Goal: Check status

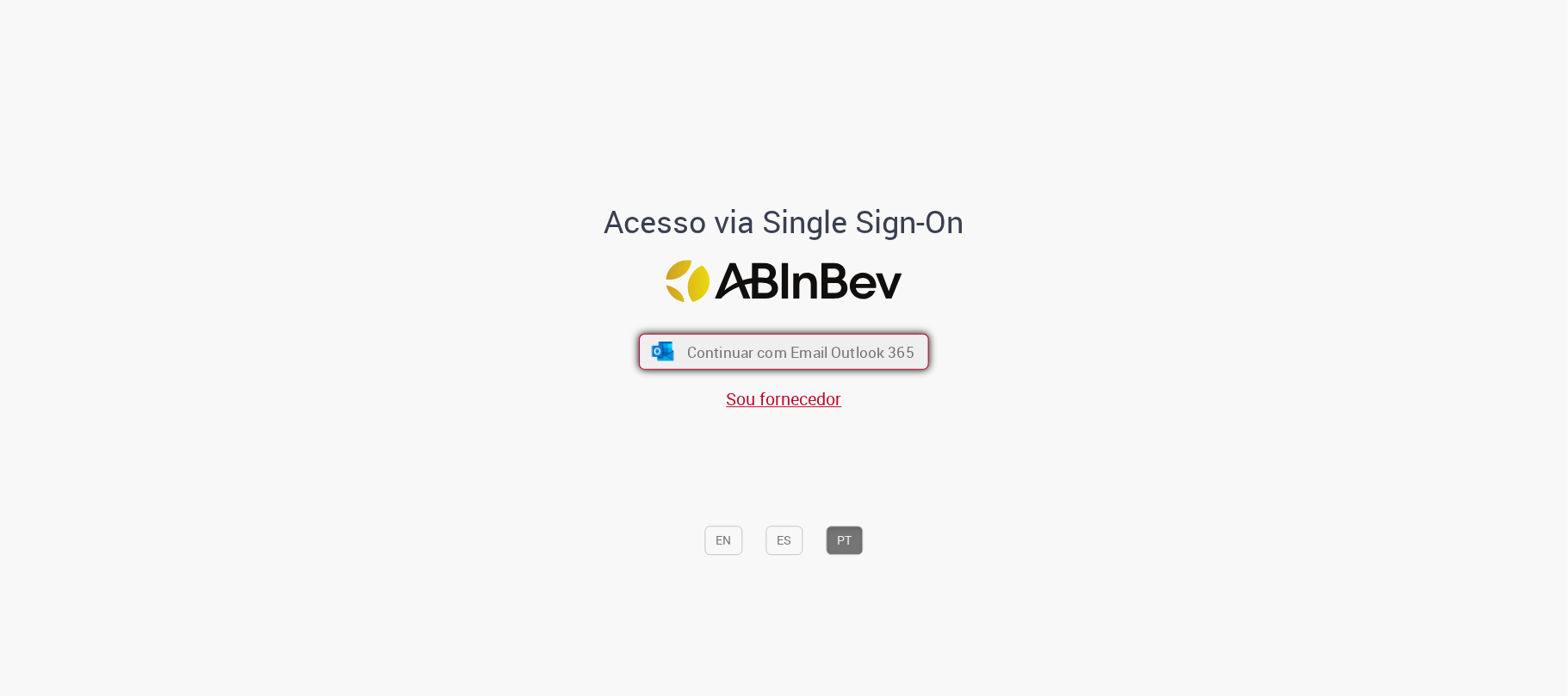
click at [707, 335] on button "Continuar com Email Outlook 365" at bounding box center [784, 352] width 291 height 36
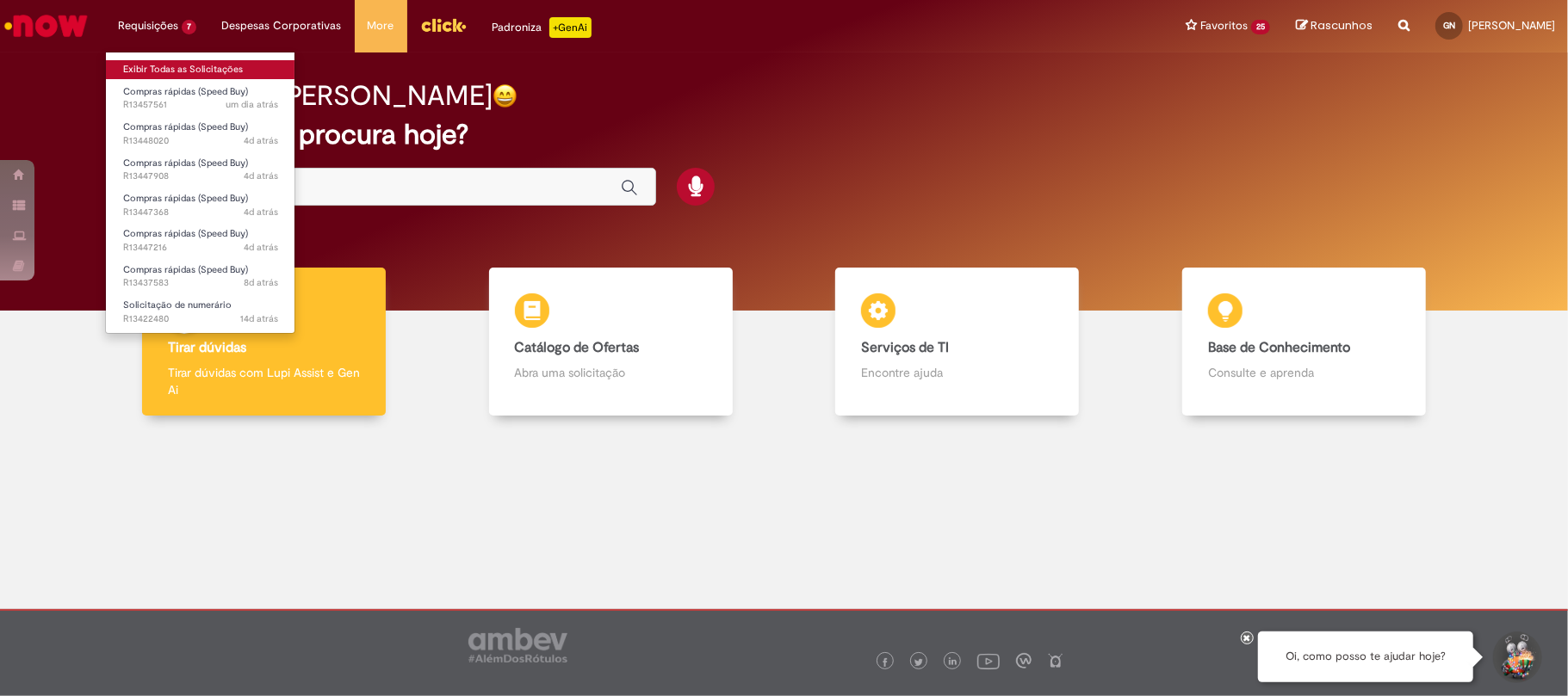
click at [208, 67] on link "Exibir Todas as Solicitações" at bounding box center [200, 70] width 189 height 19
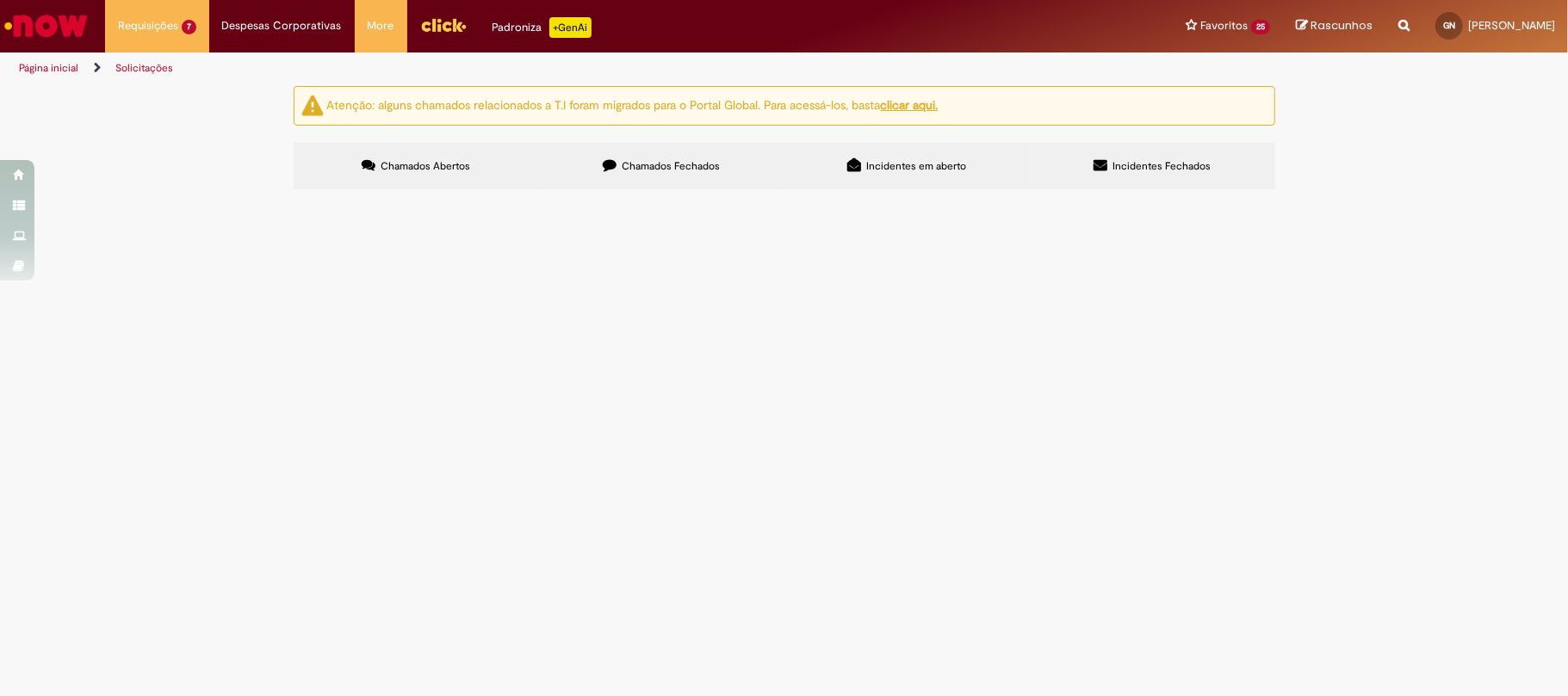
click at [0, 0] on span "Pagamento referente ao mês de Julho CFTV" at bounding box center [0, 0] width 0 height 0
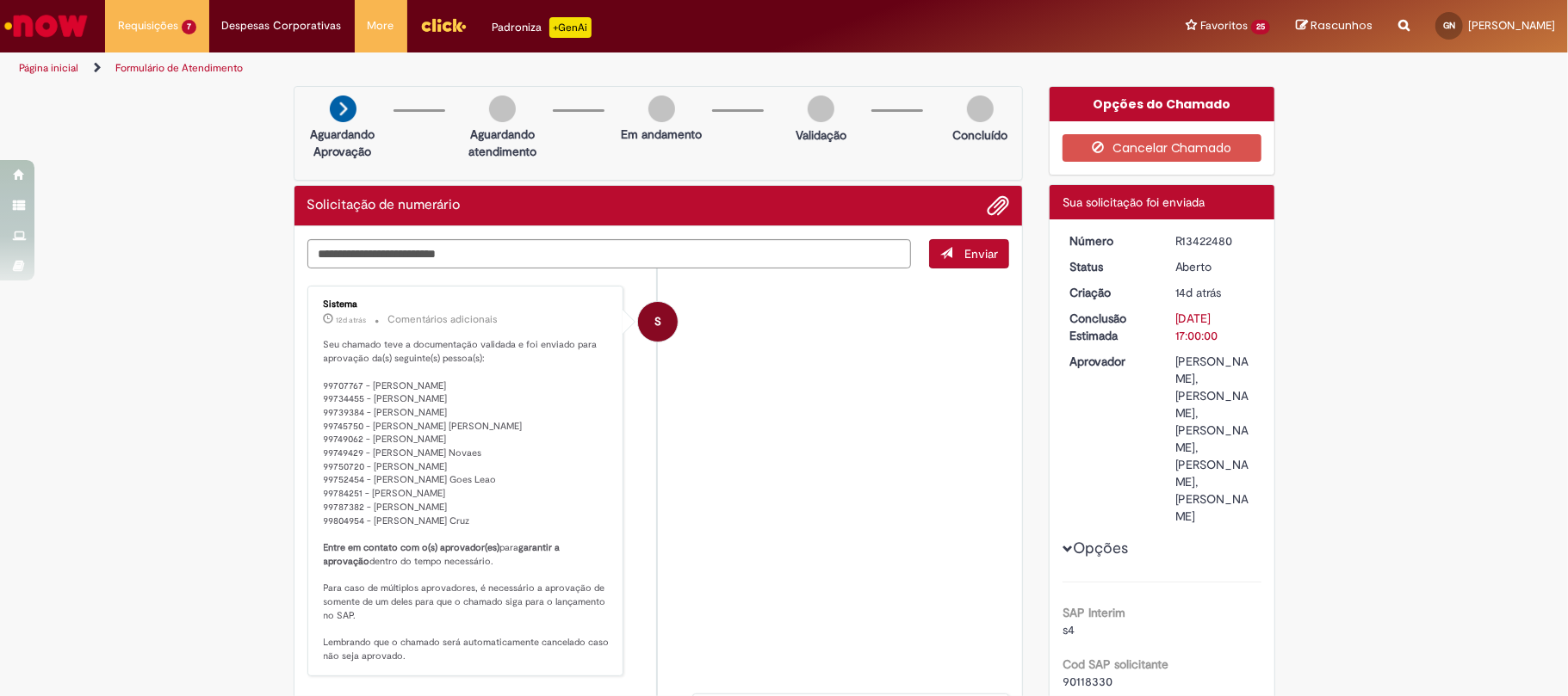
click at [1200, 243] on div "R13422480" at bounding box center [1215, 241] width 80 height 17
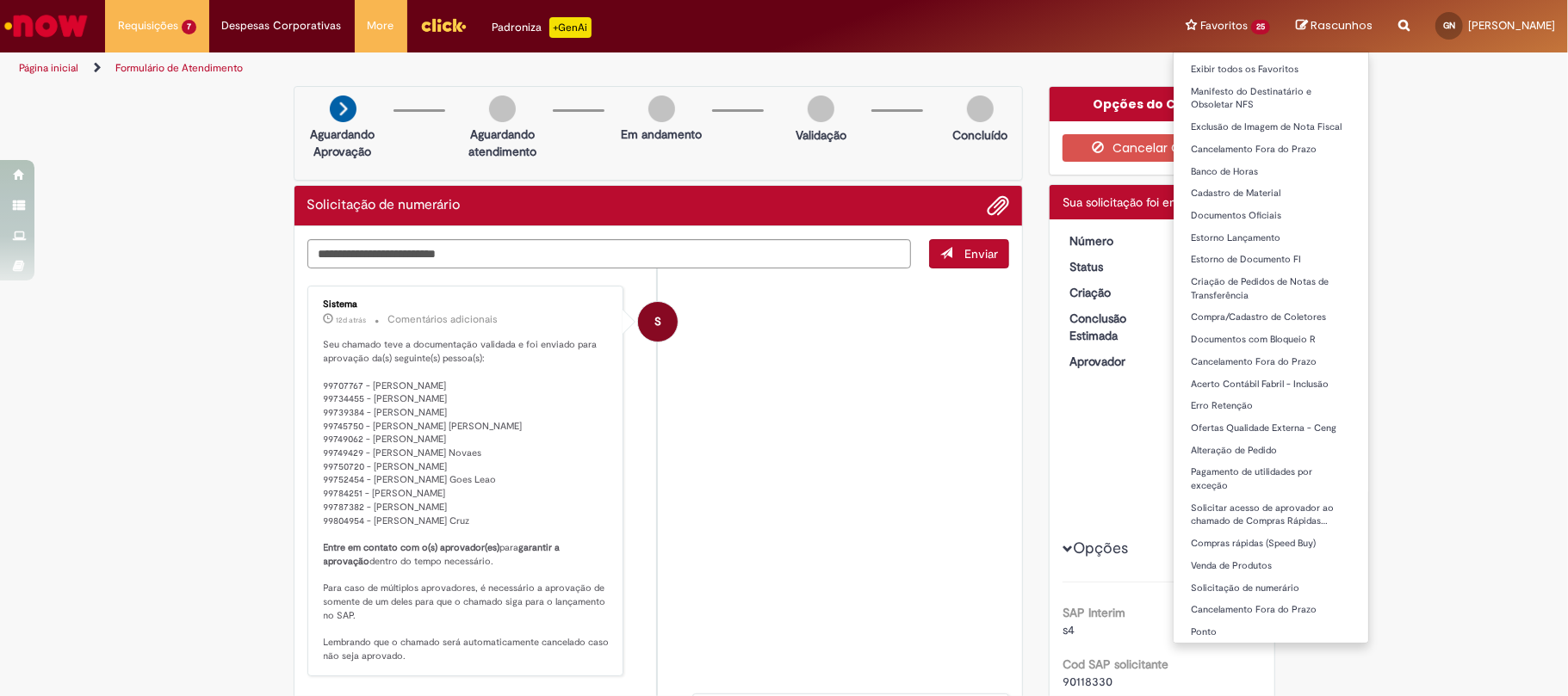
copy div "R13422480"
